Goal: Download file/media

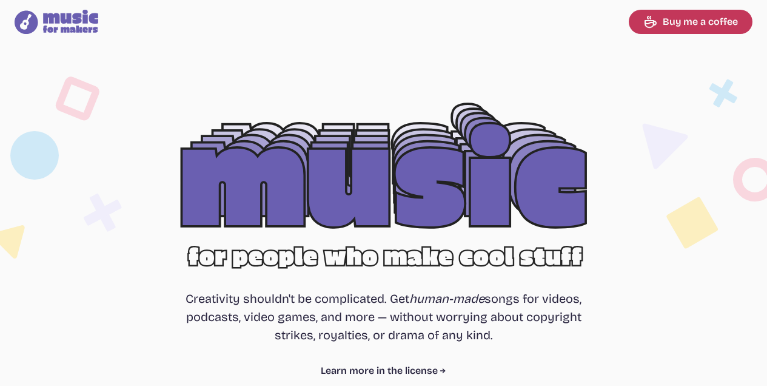
select select "most popular"
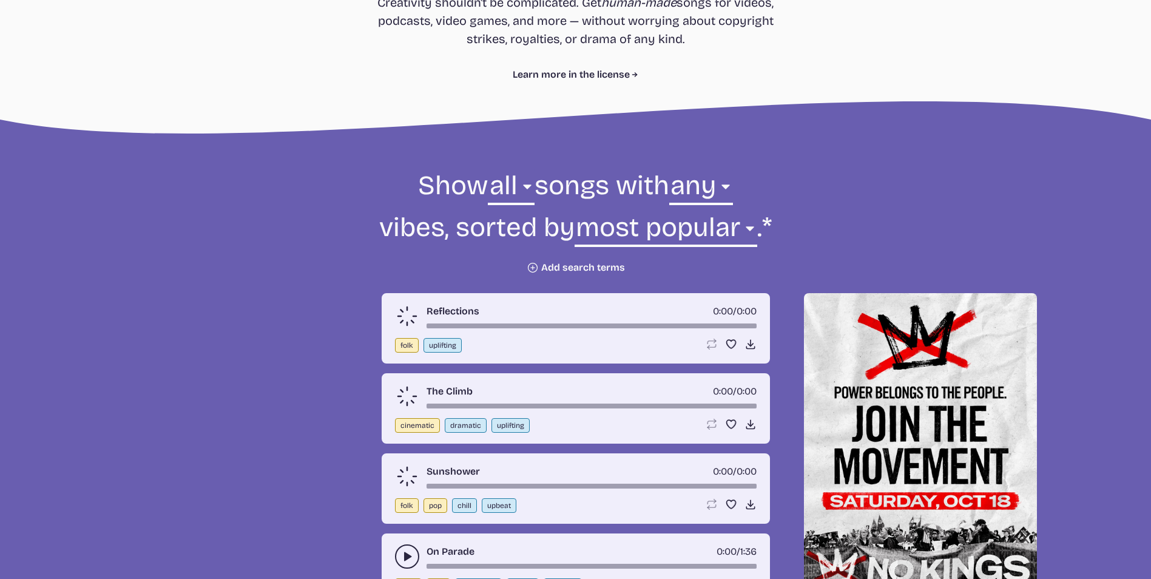
scroll to position [323, 0]
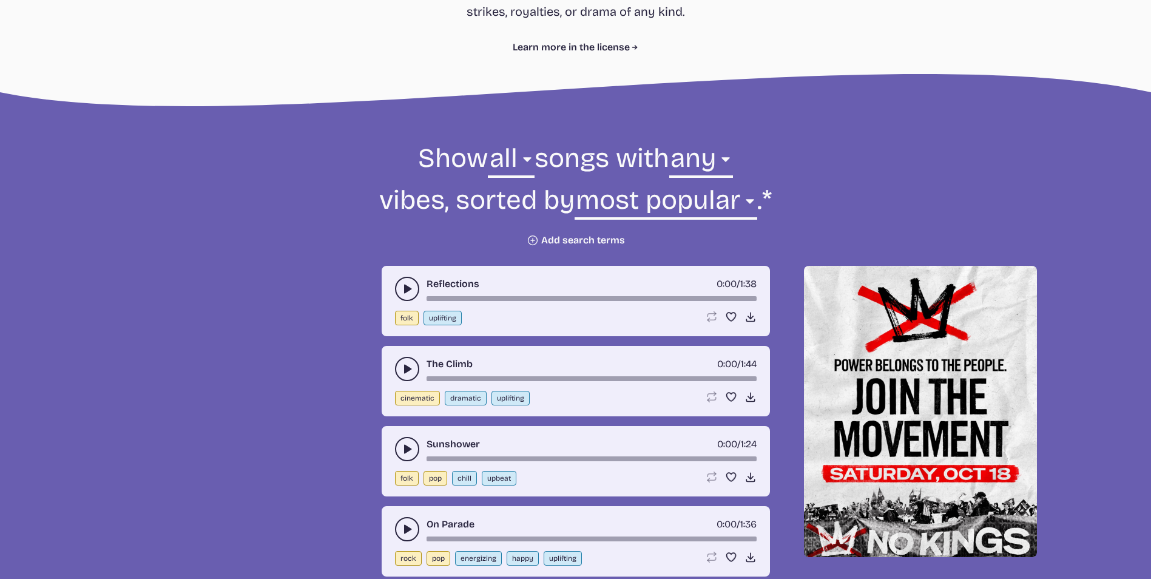
click at [413, 290] on button "play-pause toggle" at bounding box center [407, 289] width 24 height 24
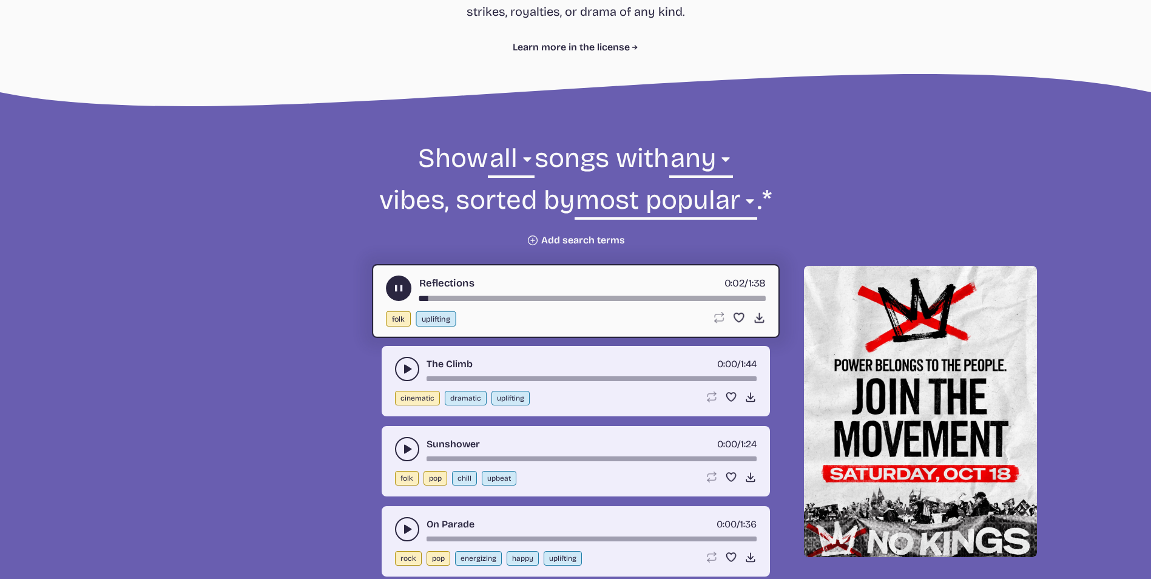
click at [454, 298] on div "song-time-bar" at bounding box center [592, 298] width 346 height 5
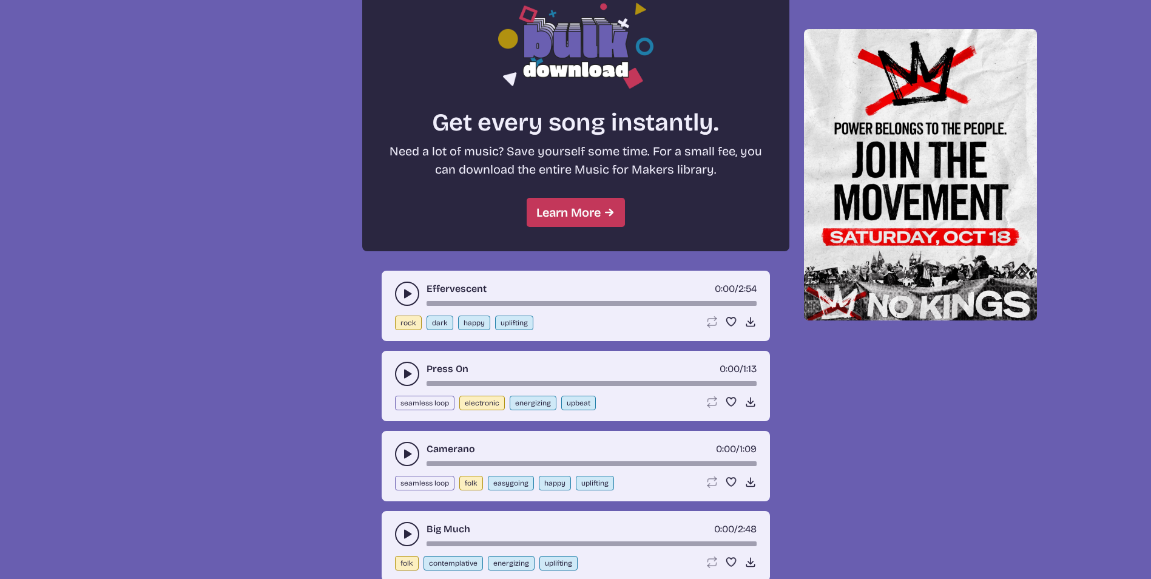
scroll to position [1051, 0]
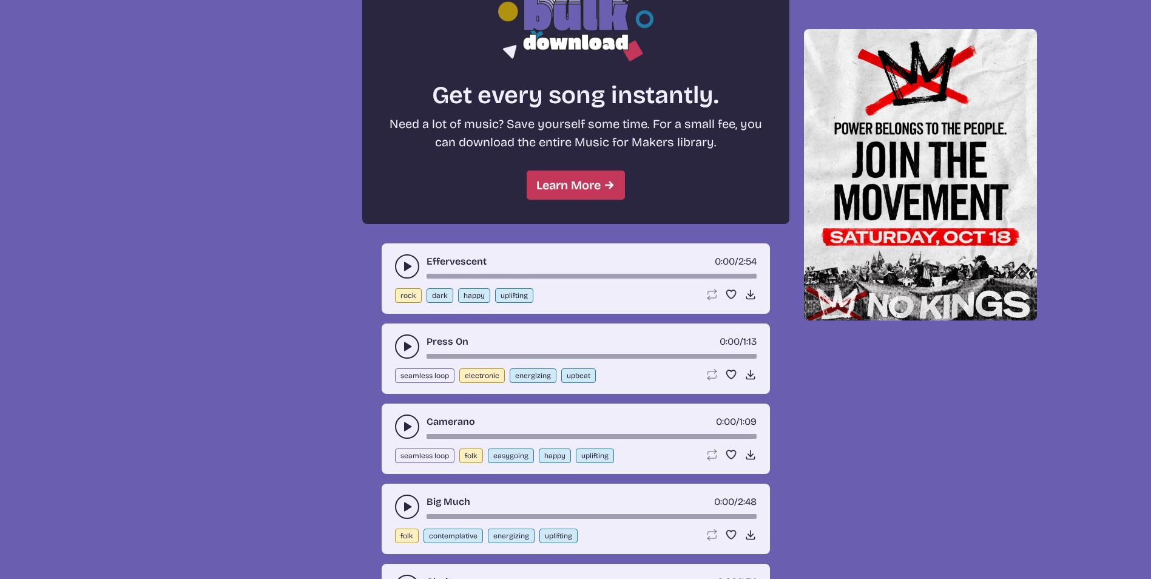
click at [409, 268] on use "play-pause toggle" at bounding box center [407, 266] width 12 height 12
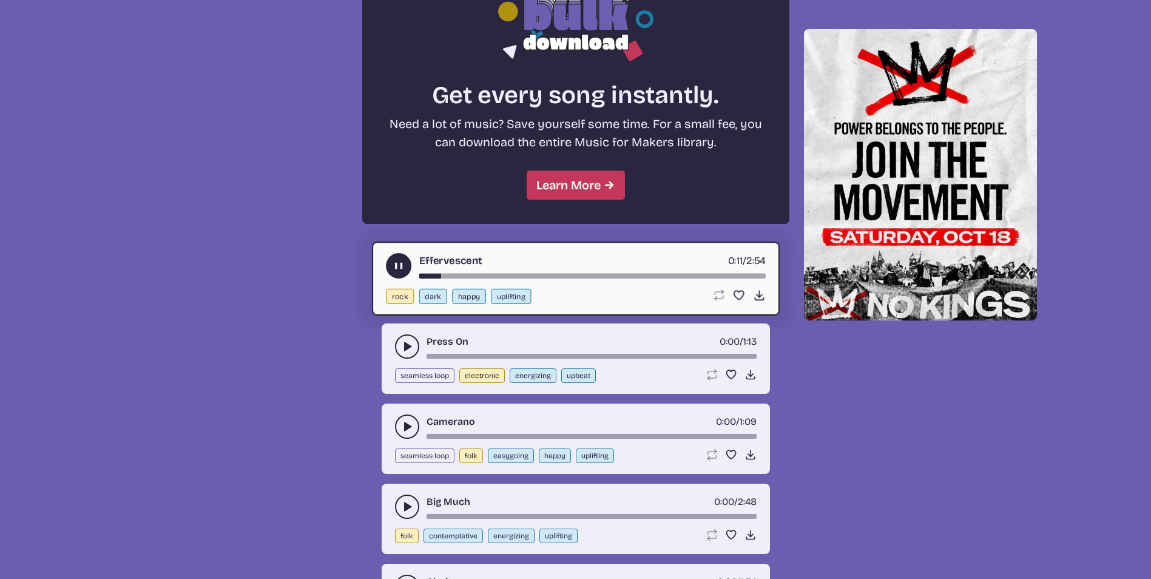
scroll to position [1375, 0]
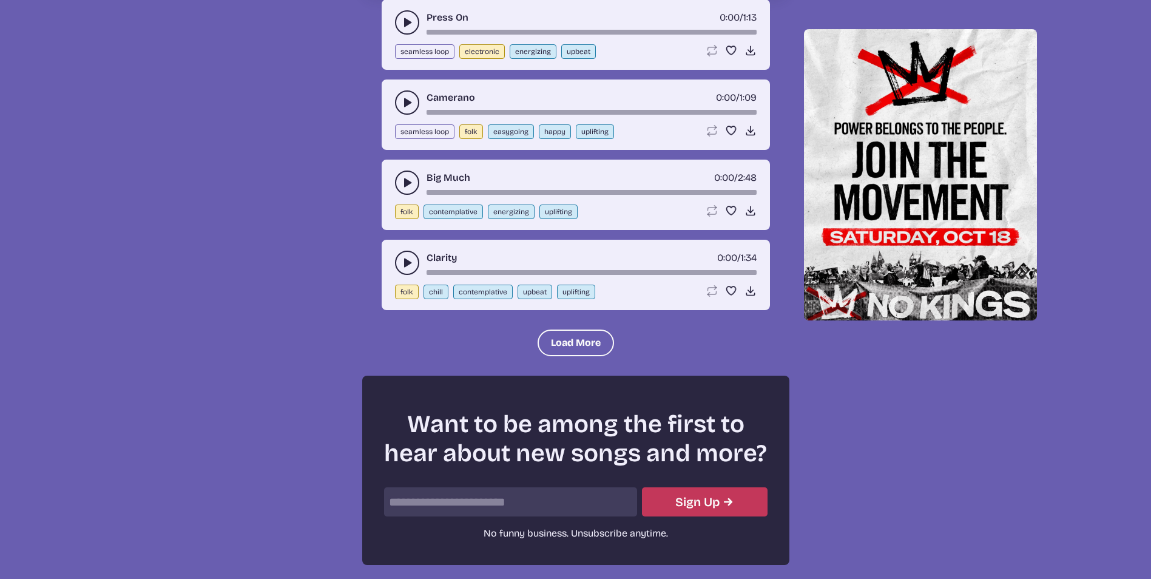
click at [410, 260] on icon "play-pause toggle" at bounding box center [407, 263] width 12 height 12
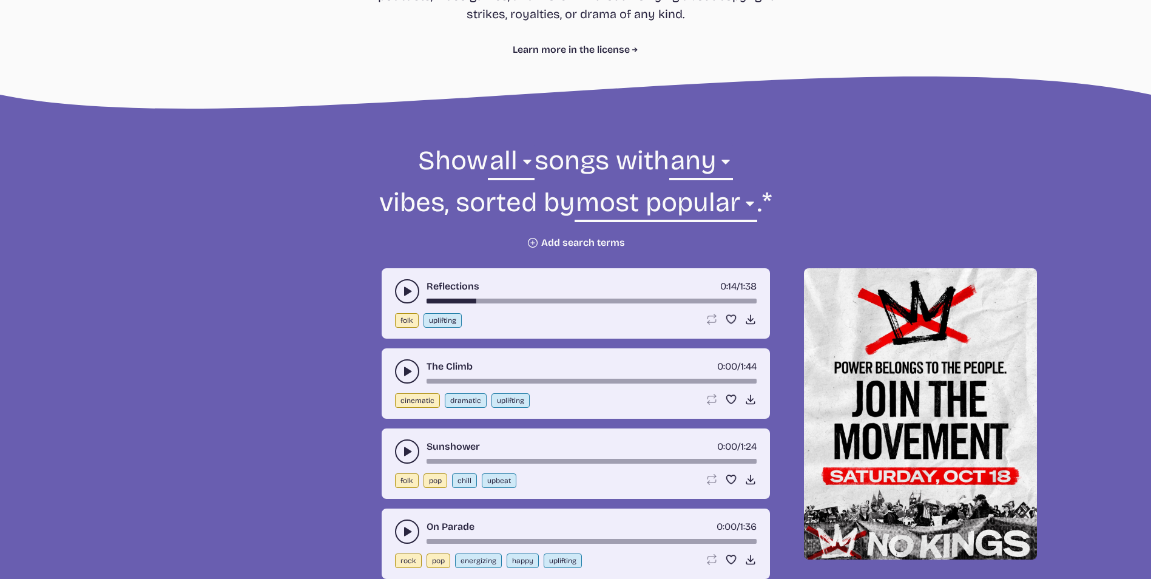
scroll to position [323, 0]
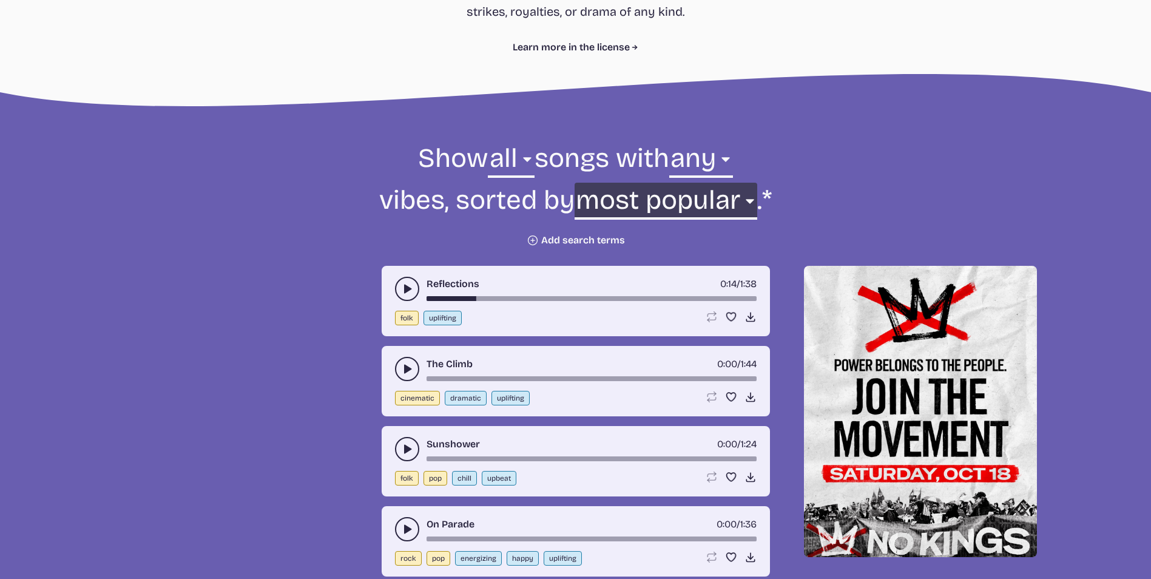
click at [670, 199] on select "newest oldest most popular least popular name" at bounding box center [665, 204] width 183 height 42
click at [570, 199] on form "Show all ambient cinematic electronic folk holiday jazz pop rock world all song…" at bounding box center [576, 194] width 660 height 106
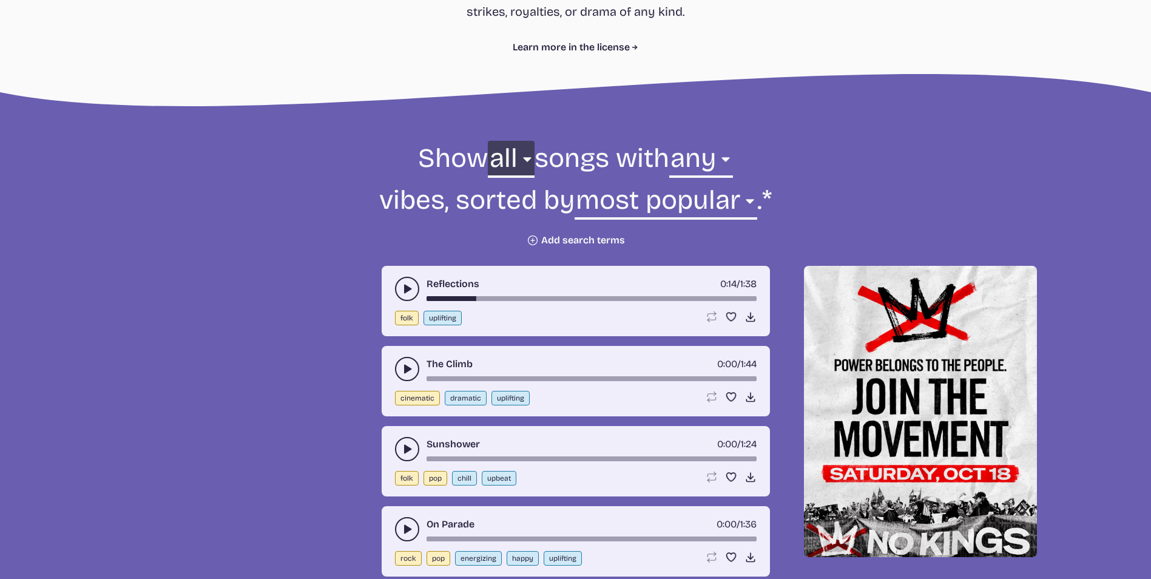
click at [518, 159] on select "all ambient cinematic electronic folk holiday jazz pop rock world" at bounding box center [511, 162] width 46 height 42
select select "cinematic"
click at [488, 141] on select "all ambient cinematic electronic folk holiday jazz pop rock world" at bounding box center [511, 162] width 46 height 42
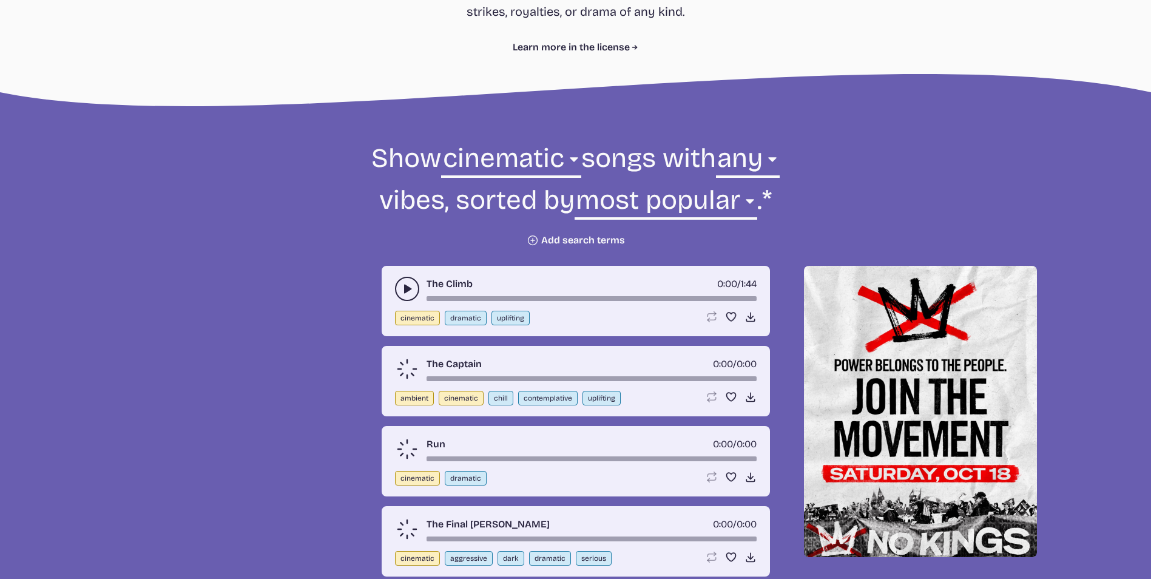
click at [402, 292] on icon "play-pause toggle" at bounding box center [407, 289] width 12 height 12
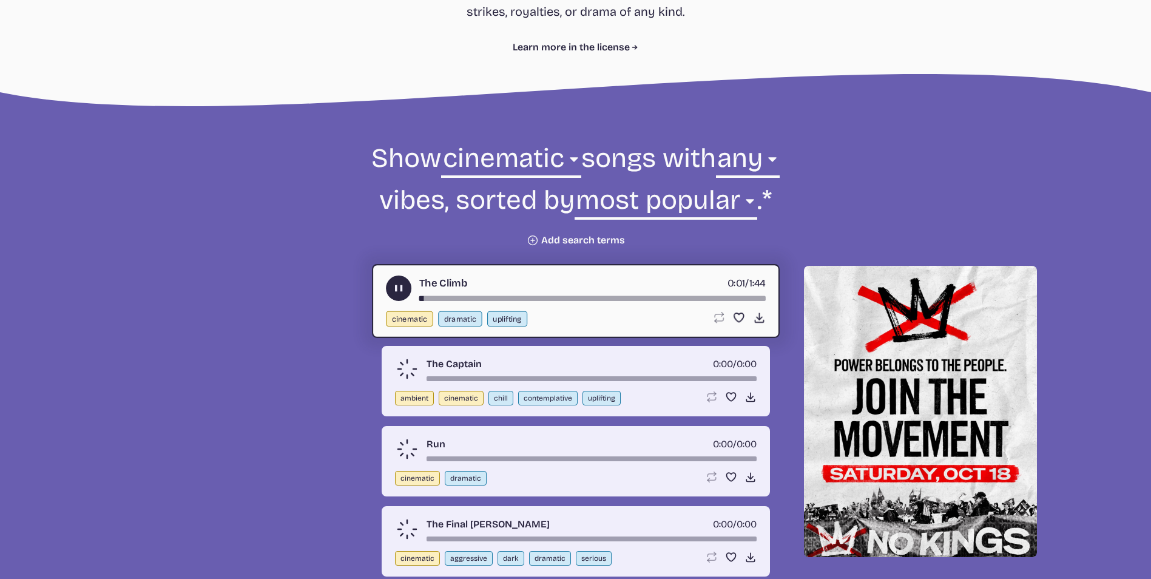
click at [403, 293] on icon "play-pause toggle" at bounding box center [398, 288] width 13 height 13
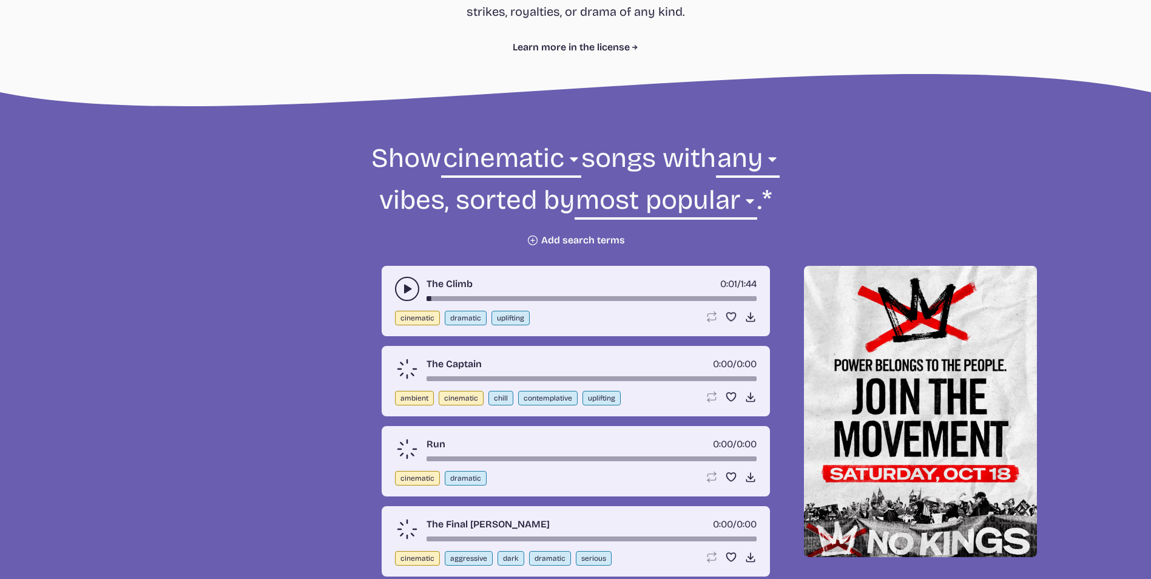
click at [403, 293] on icon "play-pause toggle" at bounding box center [407, 289] width 12 height 12
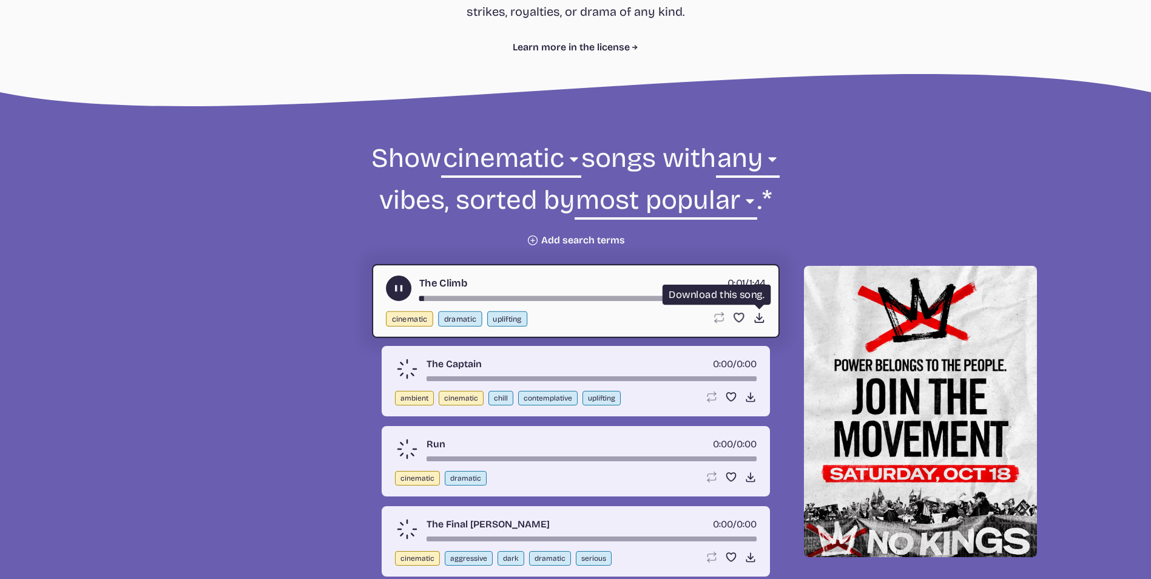
click at [755, 315] on icon "Download song" at bounding box center [758, 317] width 13 height 13
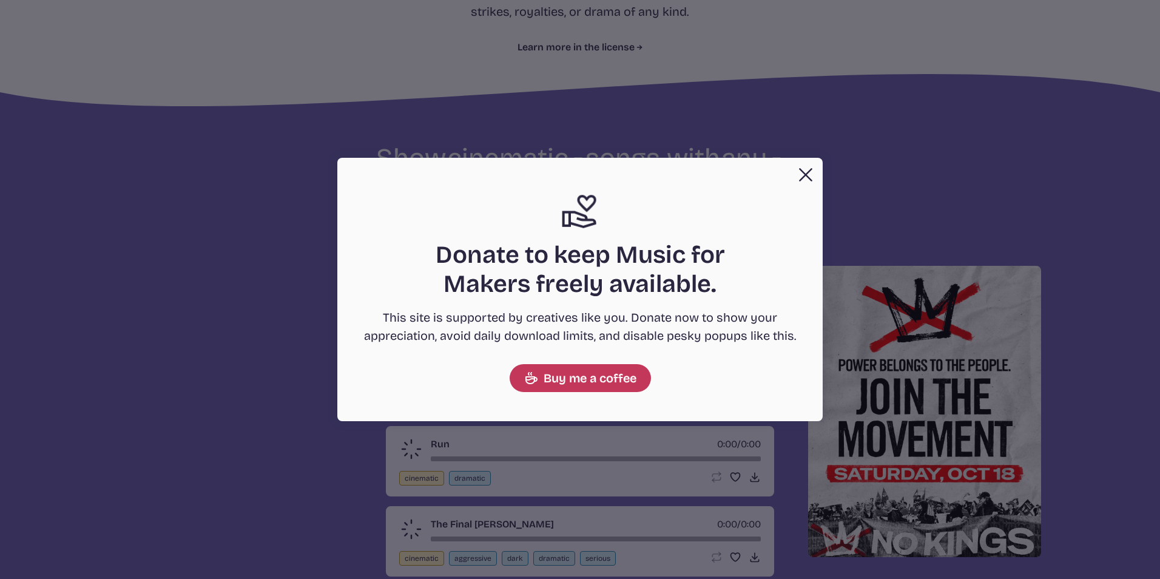
click at [767, 172] on button "Close" at bounding box center [805, 175] width 24 height 24
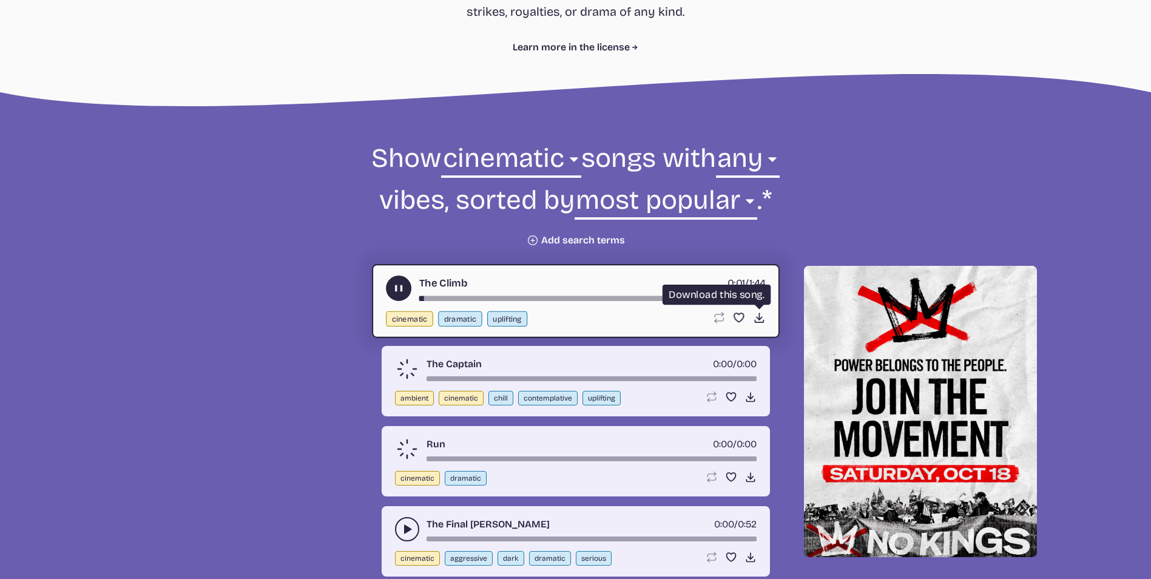
click at [758, 314] on icon "Download song" at bounding box center [758, 317] width 13 height 13
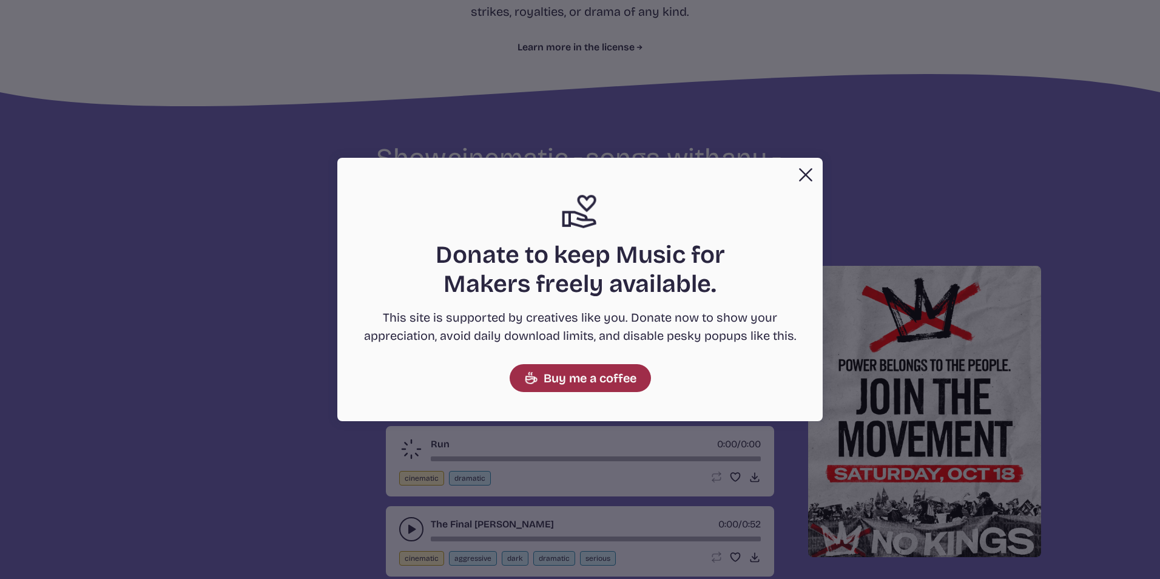
click at [599, 374] on link "Buy me a coffee" at bounding box center [580, 378] width 141 height 28
click at [767, 172] on button "Close" at bounding box center [805, 175] width 24 height 24
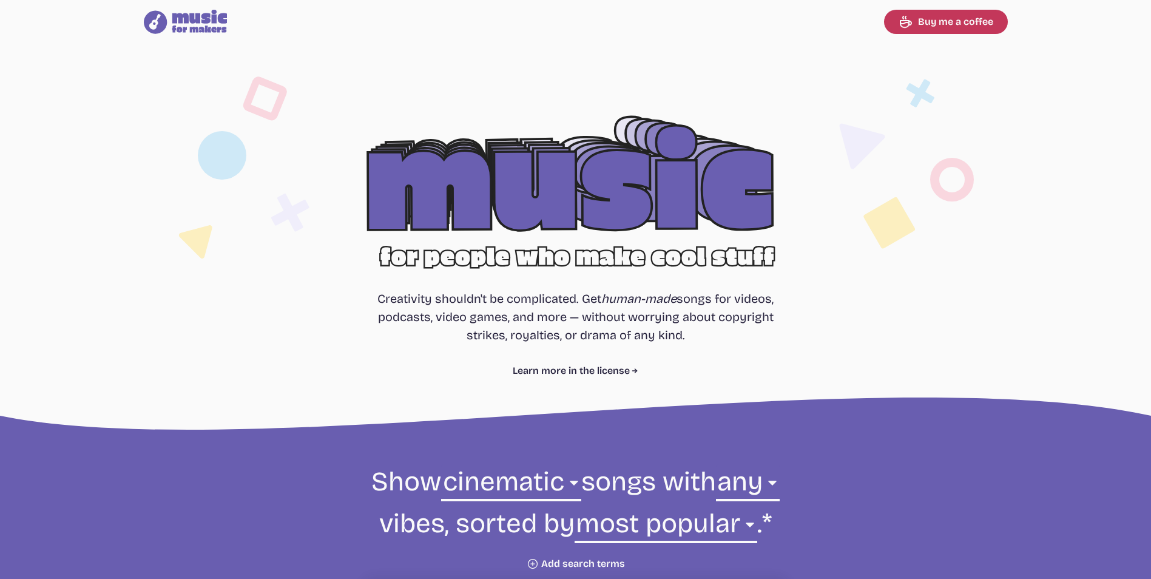
scroll to position [243, 0]
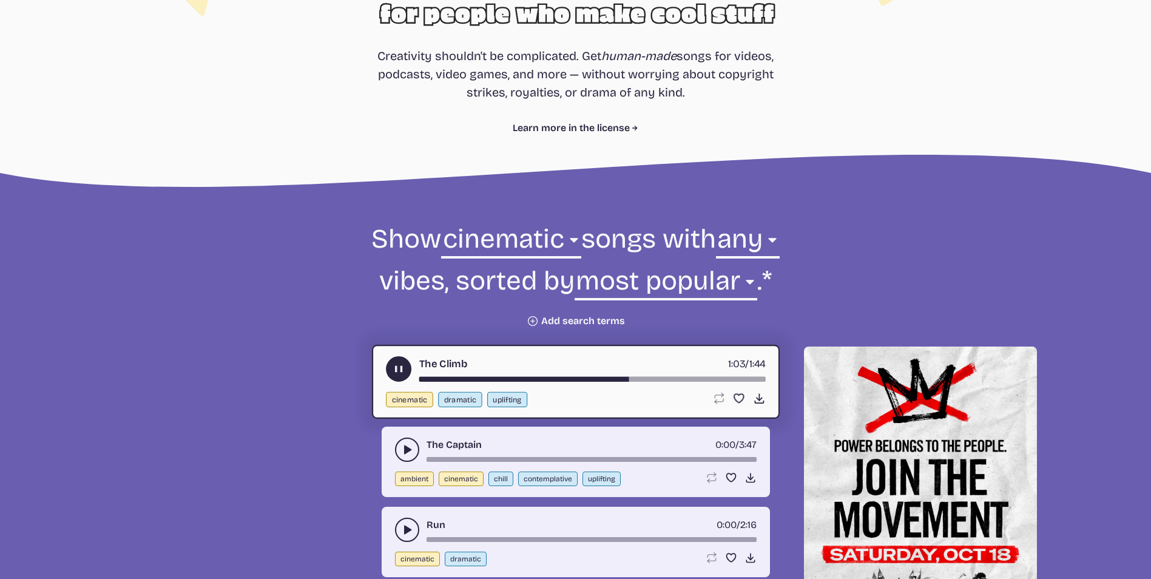
drag, startPoint x: 392, startPoint y: 364, endPoint x: 402, endPoint y: 369, distance: 10.3
click at [393, 365] on icon "play-pause toggle" at bounding box center [398, 369] width 13 height 13
